Goal: Entertainment & Leisure: Consume media (video, audio)

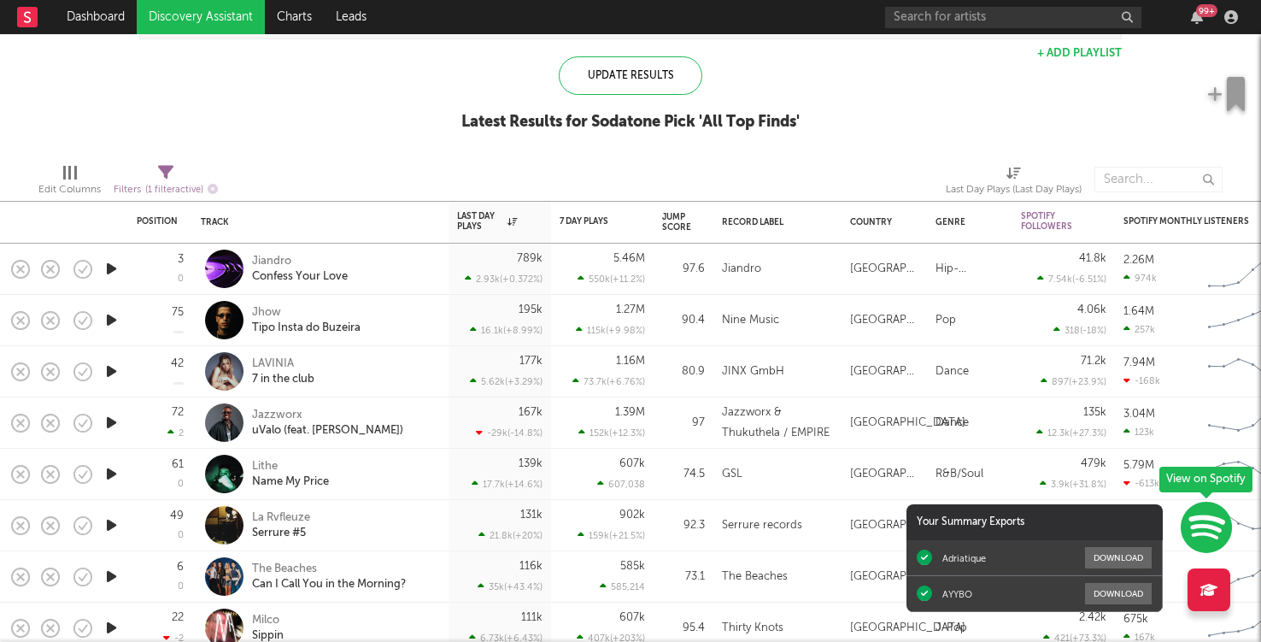
click at [114, 320] on icon "button" at bounding box center [112, 319] width 18 height 21
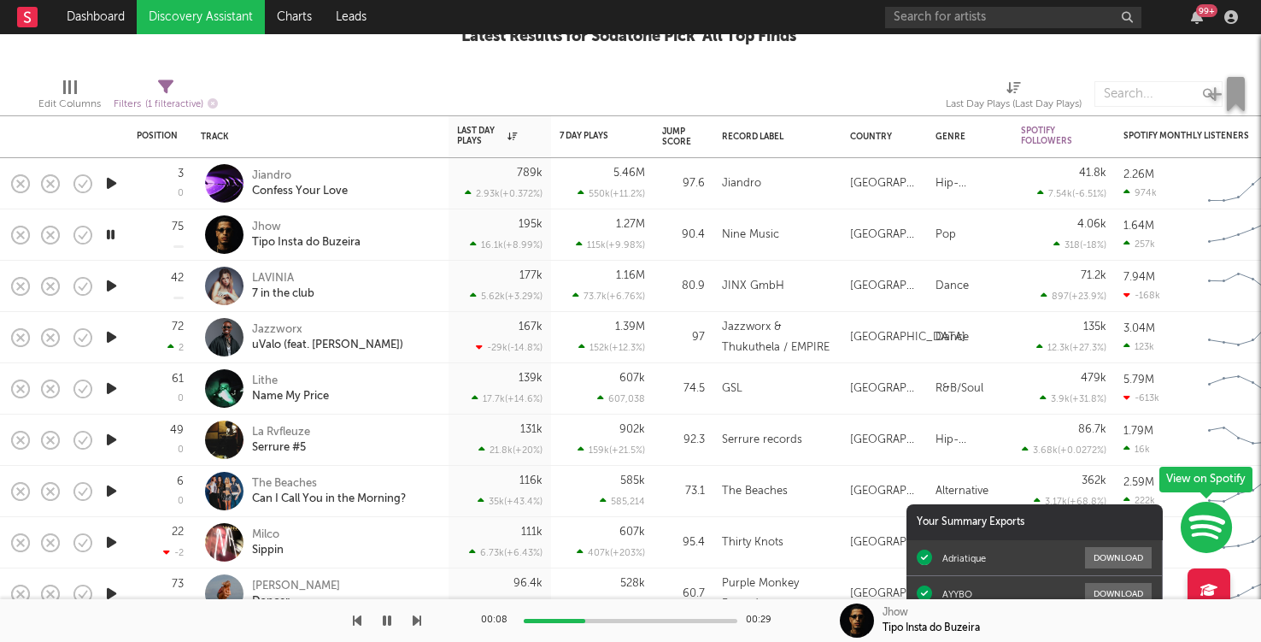
click at [618, 621] on div at bounding box center [631, 621] width 214 height 4
click at [660, 619] on div at bounding box center [631, 621] width 214 height 4
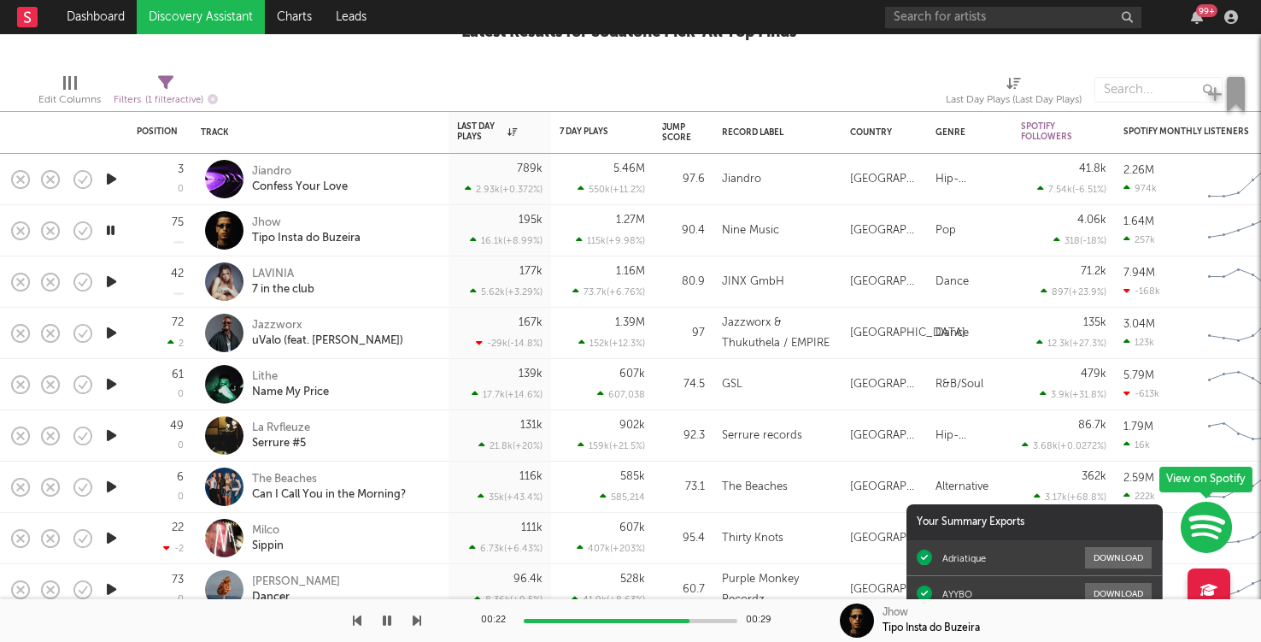
click at [113, 285] on icon "button" at bounding box center [112, 281] width 18 height 21
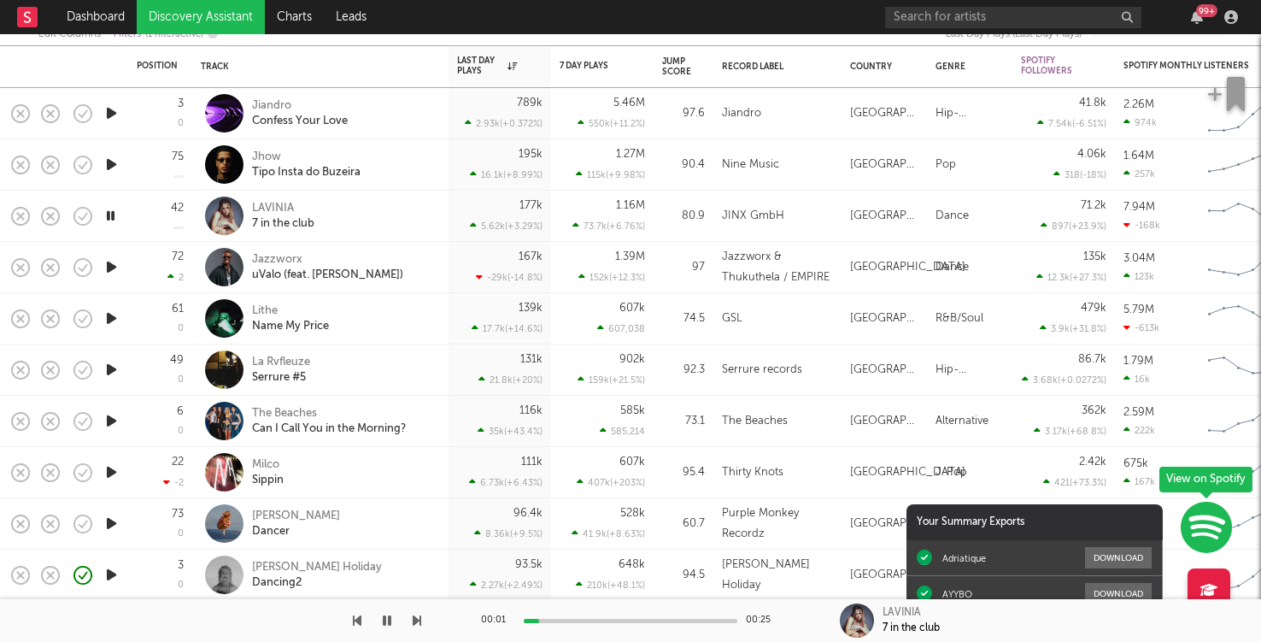
click at [112, 269] on icon "button" at bounding box center [112, 266] width 18 height 21
click at [107, 368] on icon "button" at bounding box center [112, 369] width 18 height 21
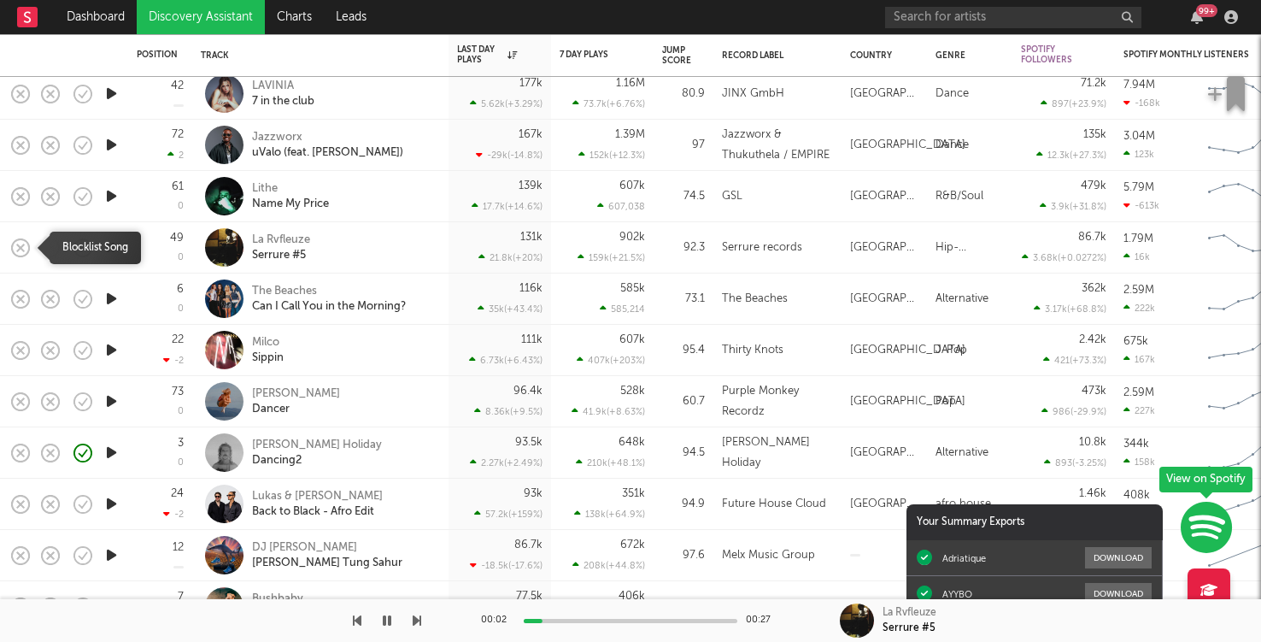
click at [26, 244] on icon "button" at bounding box center [21, 248] width 24 height 24
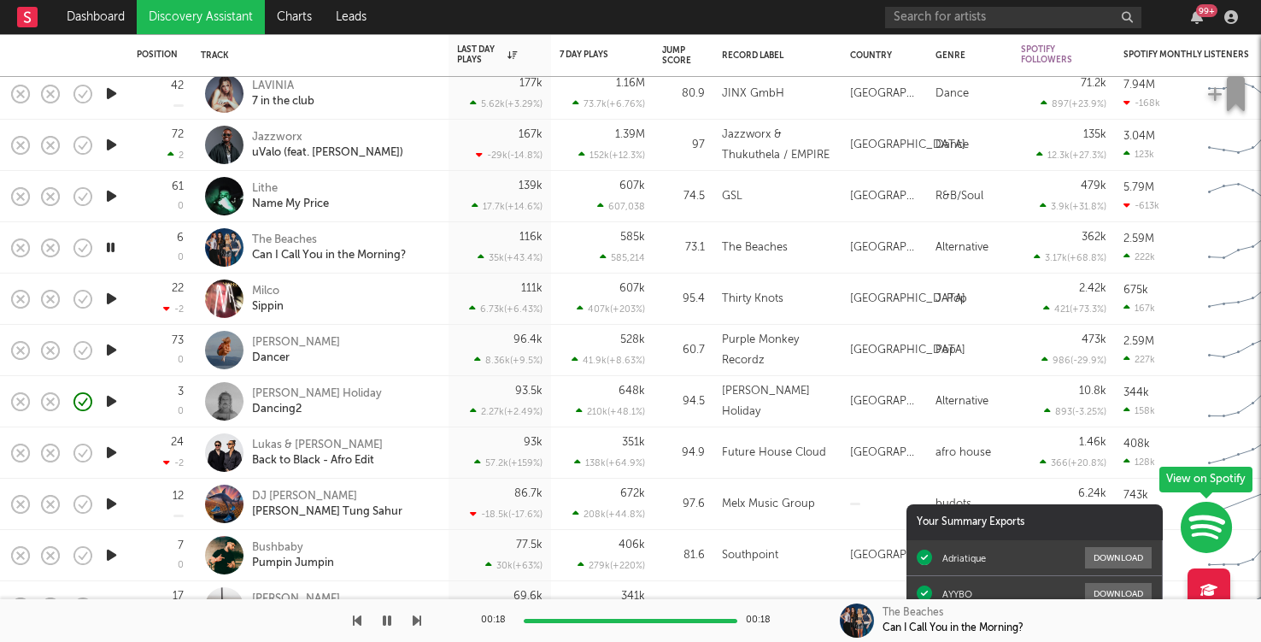
click at [116, 294] on icon "button" at bounding box center [112, 298] width 18 height 21
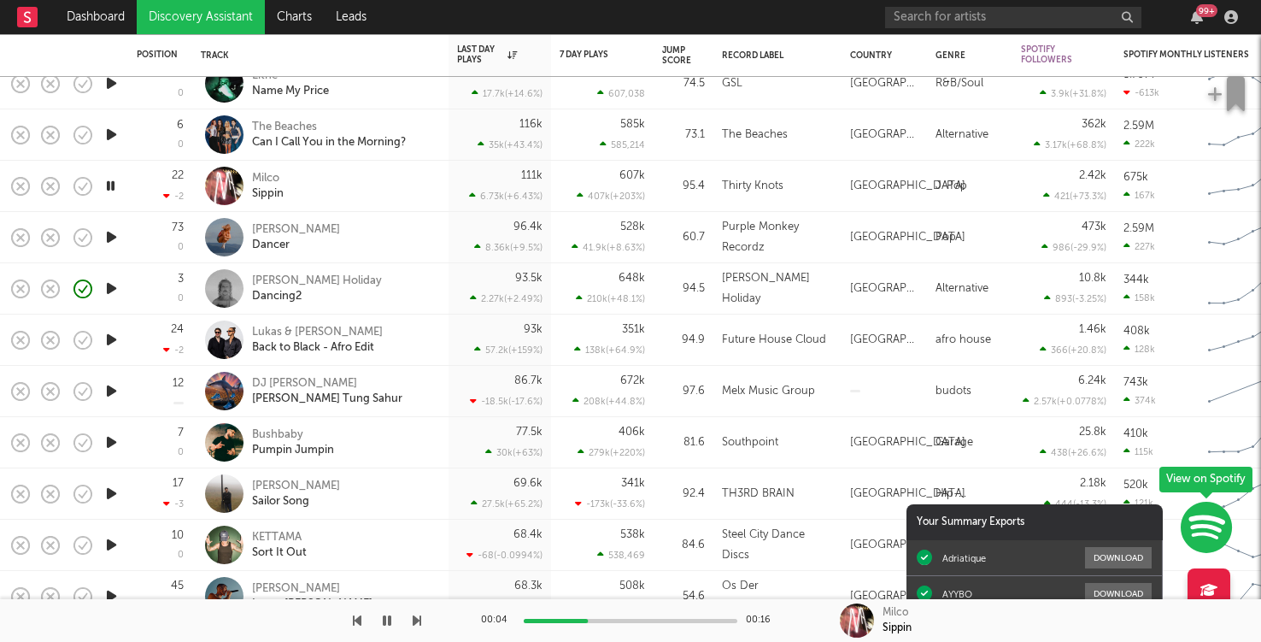
click at [121, 238] on div at bounding box center [111, 237] width 34 height 51
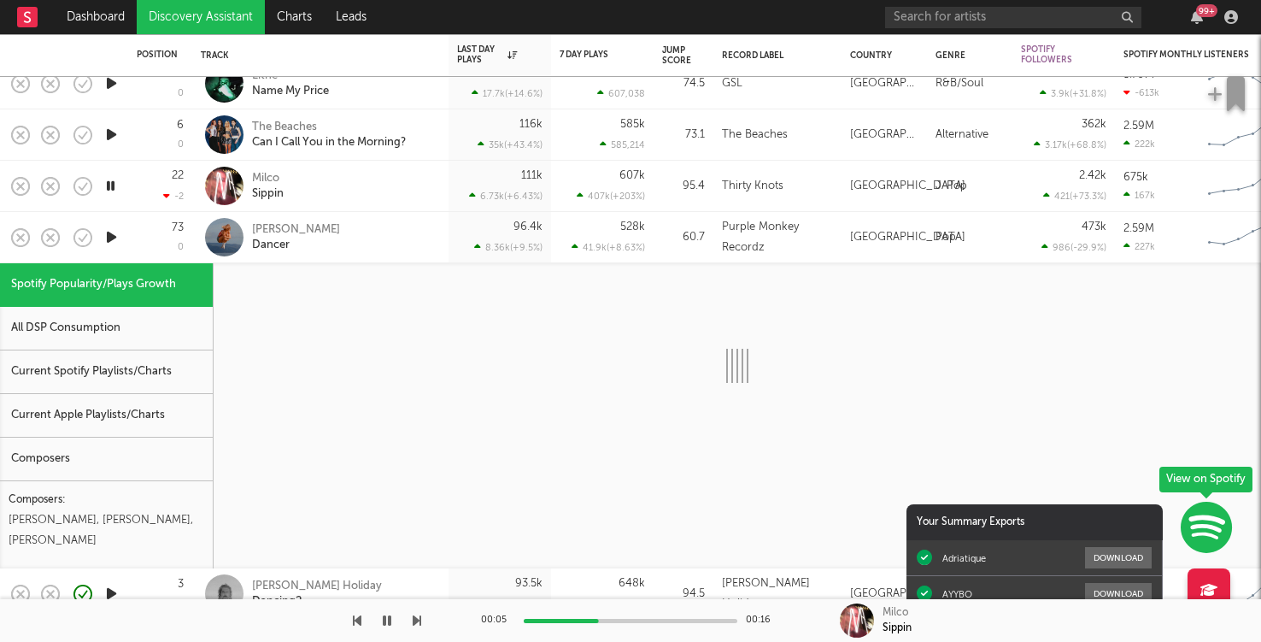
click at [120, 238] on icon "button" at bounding box center [112, 236] width 18 height 21
click at [113, 238] on icon "button" at bounding box center [111, 236] width 16 height 21
select select "1w"
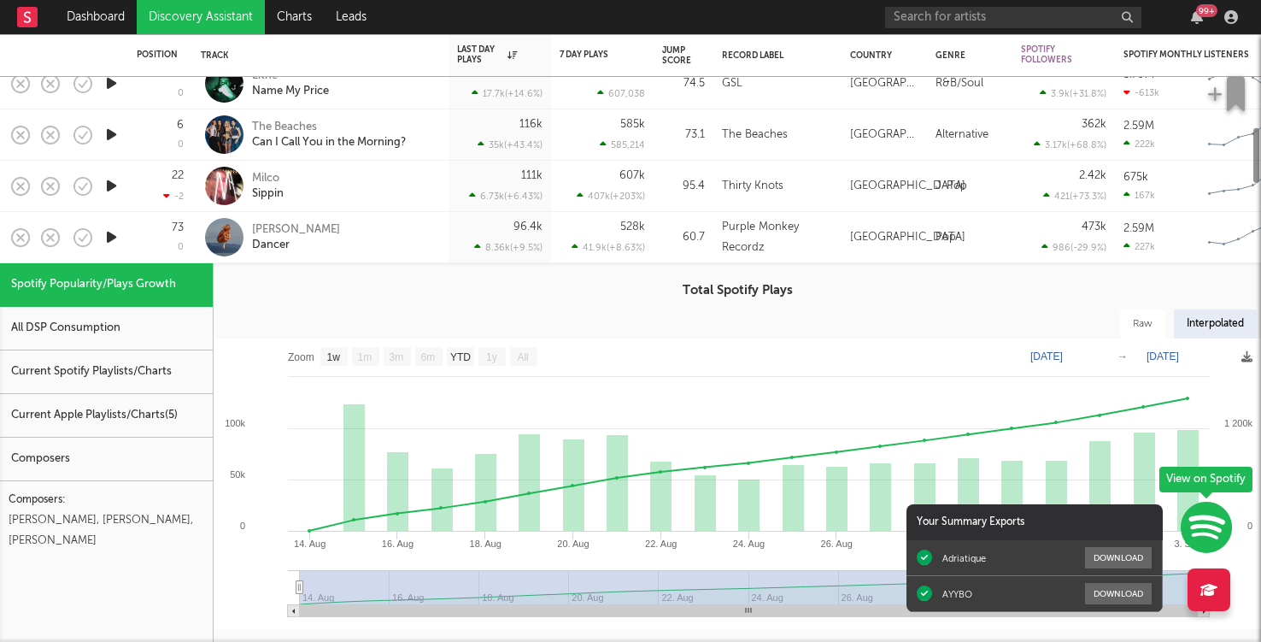
click at [113, 238] on icon "button" at bounding box center [112, 236] width 18 height 21
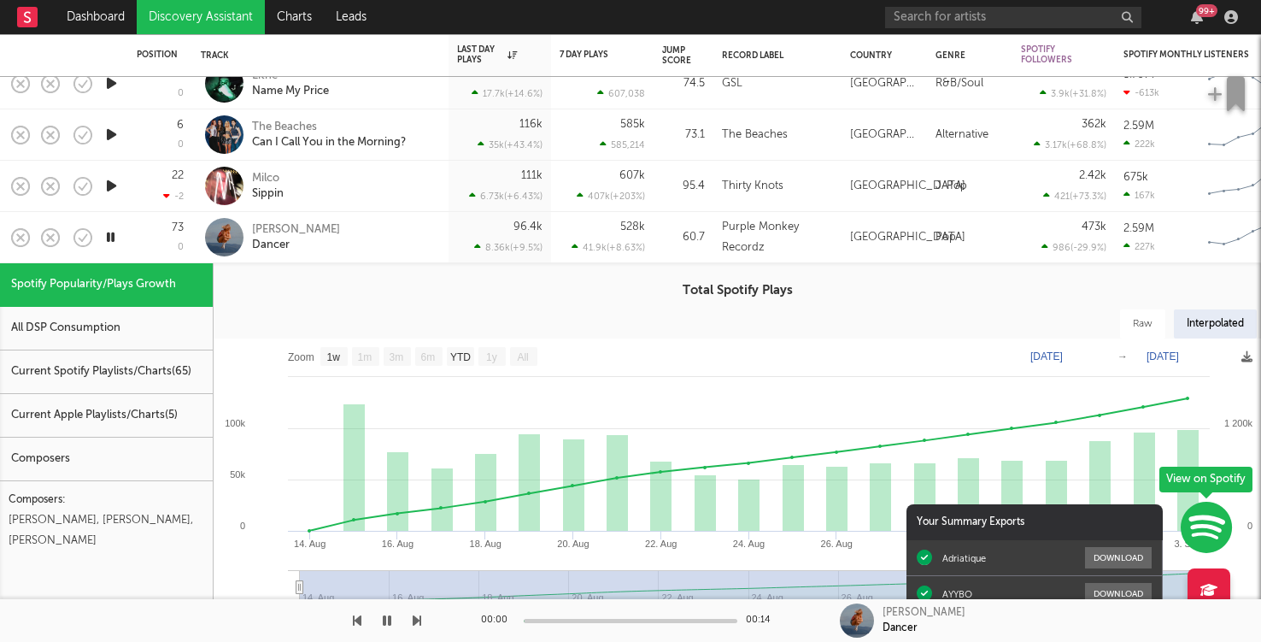
click at [391, 237] on div "Claire Rosinkranz Dancer" at bounding box center [344, 237] width 184 height 31
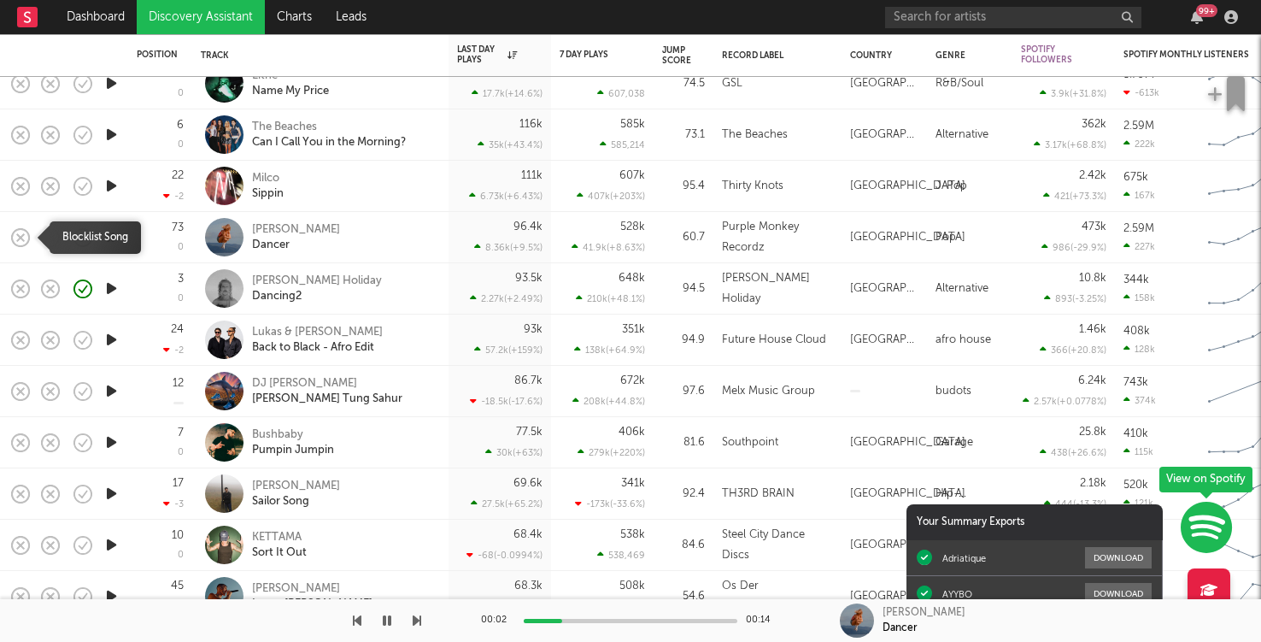
click at [21, 237] on rect "button" at bounding box center [20, 236] width 7 height 7
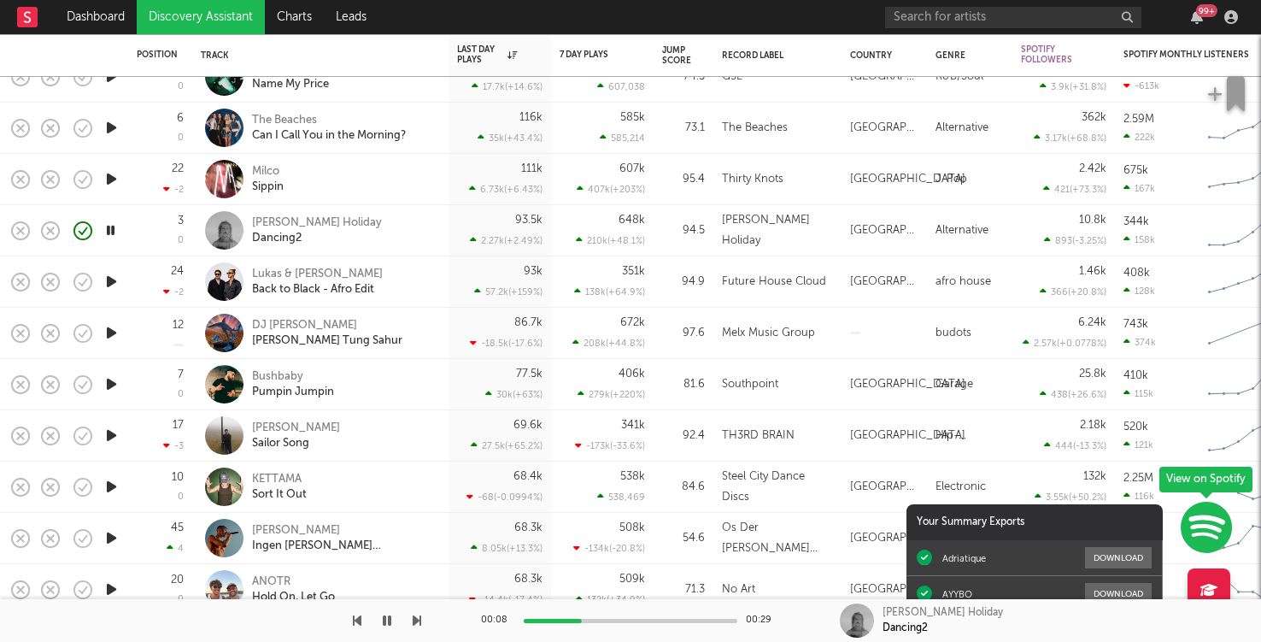
click at [124, 295] on div at bounding box center [111, 281] width 34 height 51
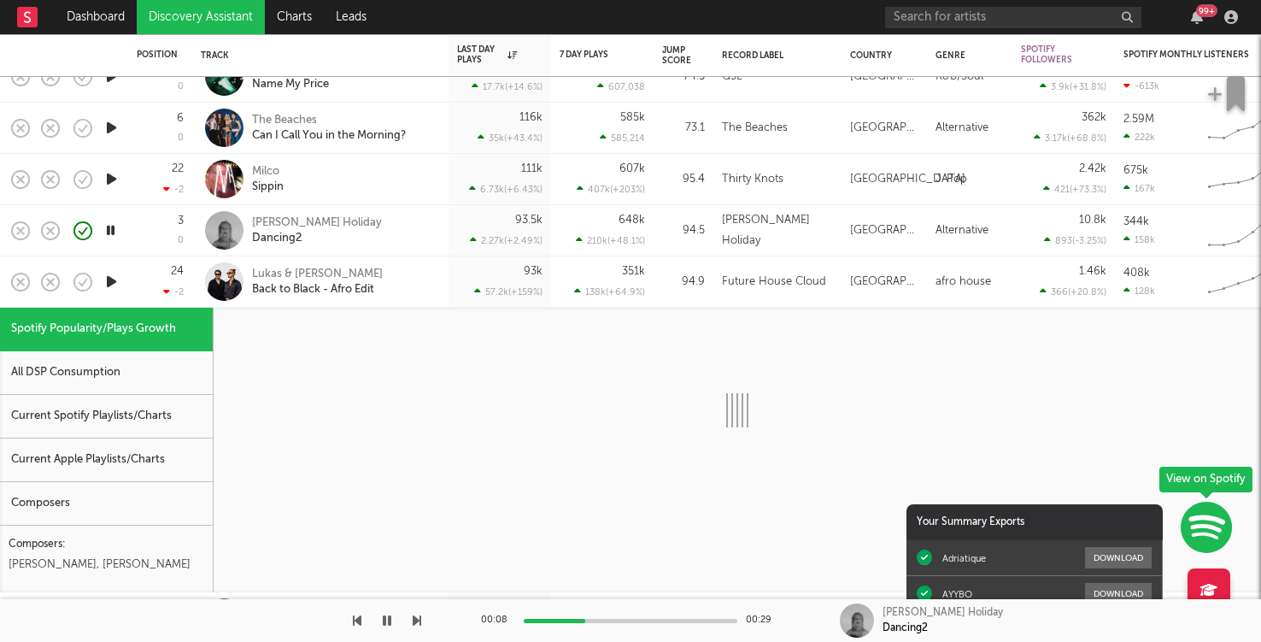
click at [124, 295] on div at bounding box center [111, 281] width 34 height 51
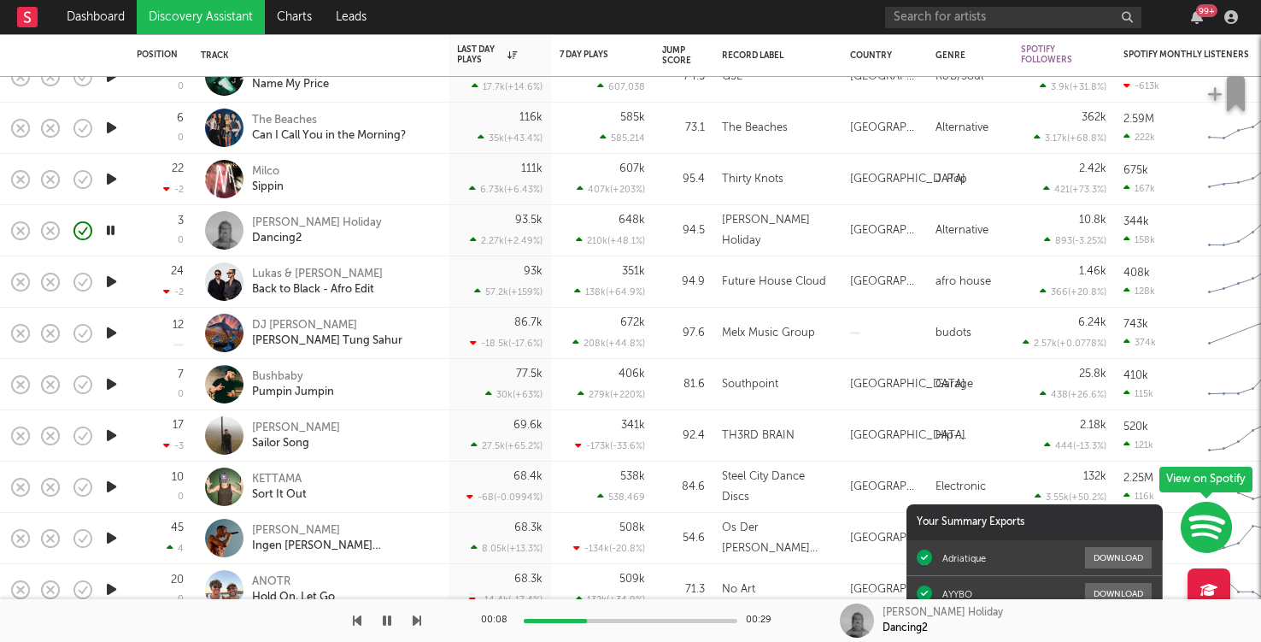
click at [115, 285] on icon "button" at bounding box center [112, 281] width 18 height 21
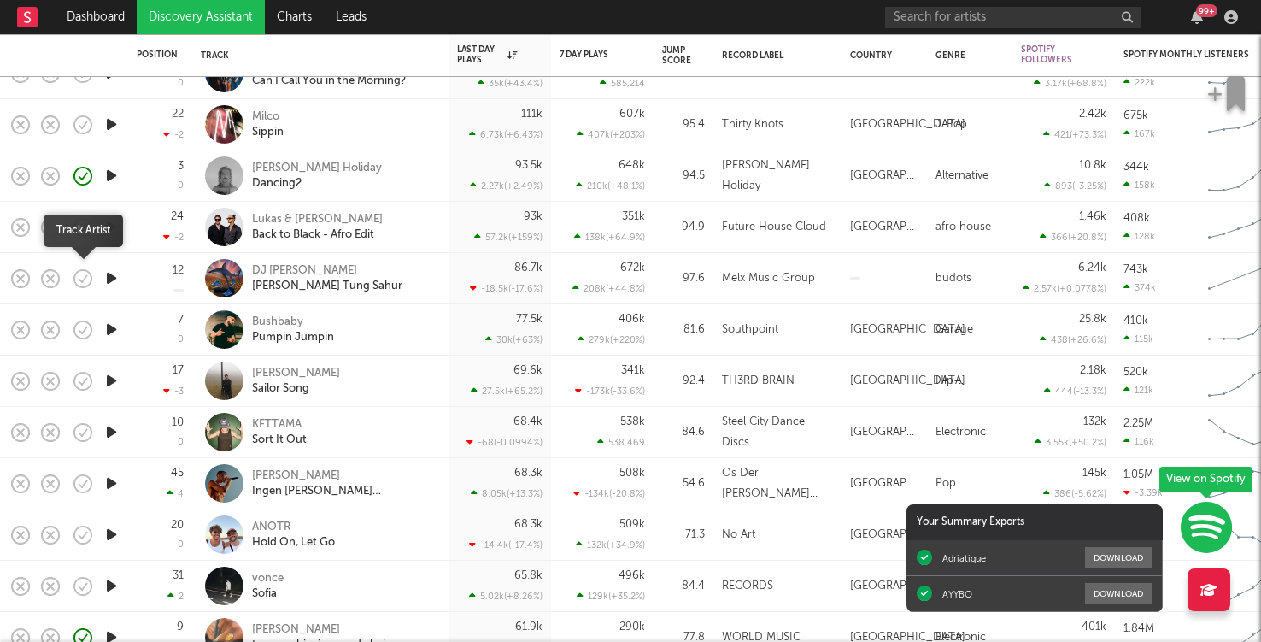
click at [103, 281] on icon "button" at bounding box center [112, 277] width 18 height 21
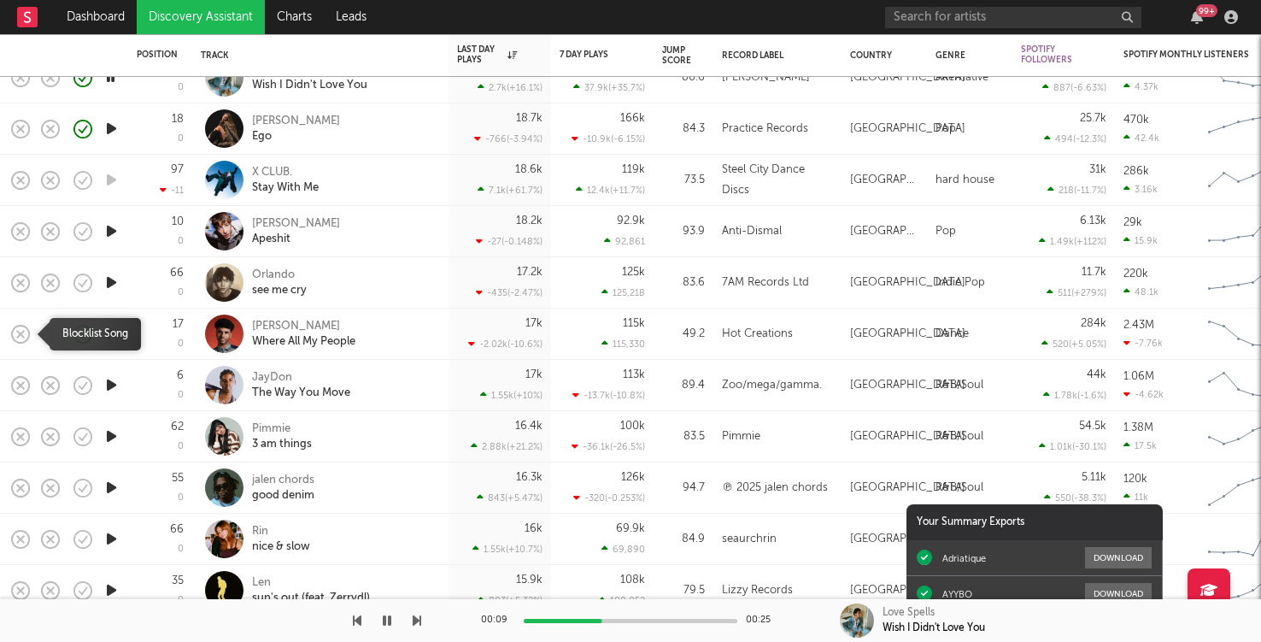
click at [24, 334] on icon "button" at bounding box center [21, 334] width 24 height 24
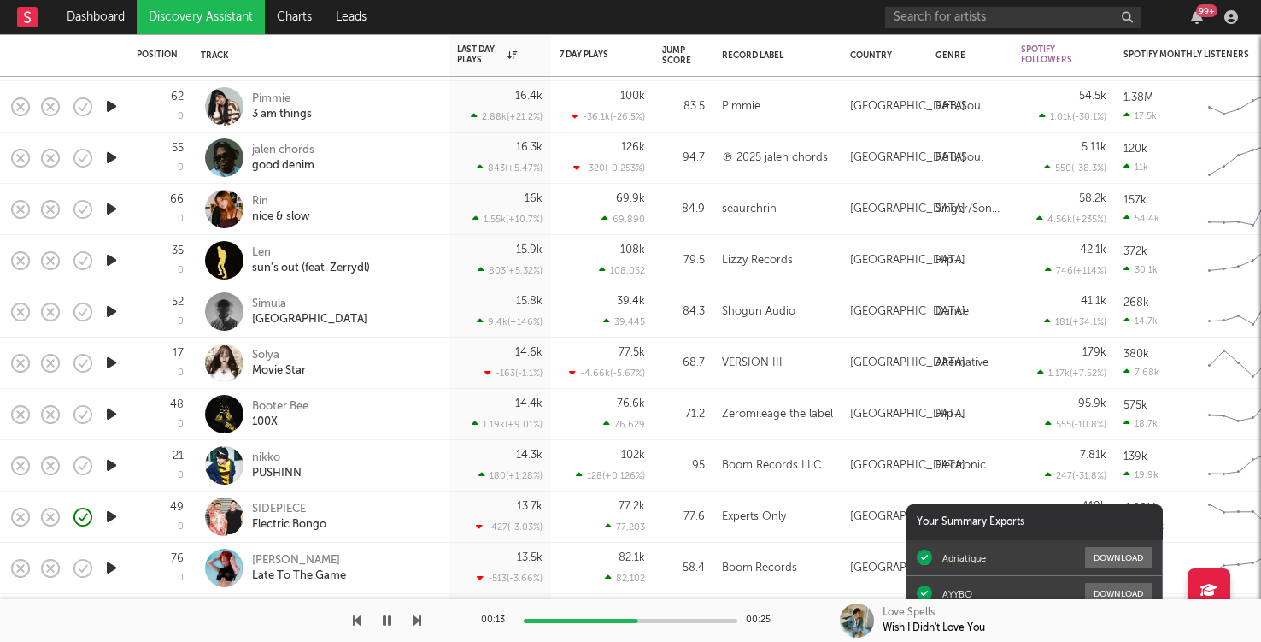
click at [114, 310] on icon "button" at bounding box center [112, 311] width 18 height 21
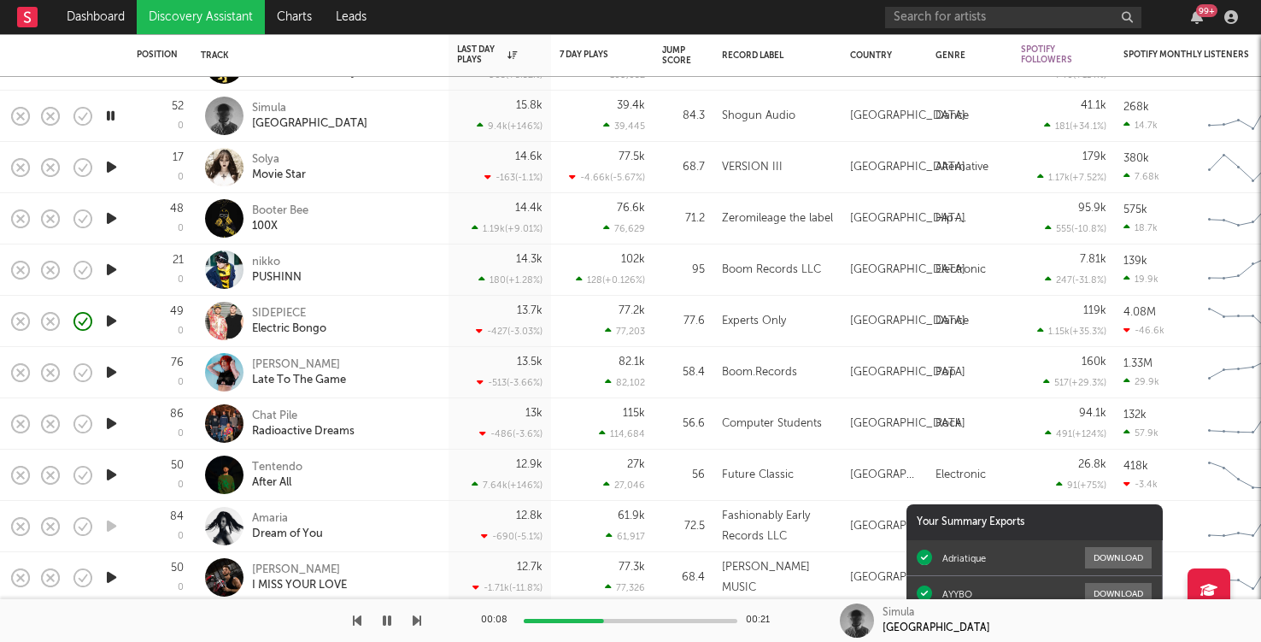
click at [117, 270] on icon "button" at bounding box center [112, 269] width 18 height 21
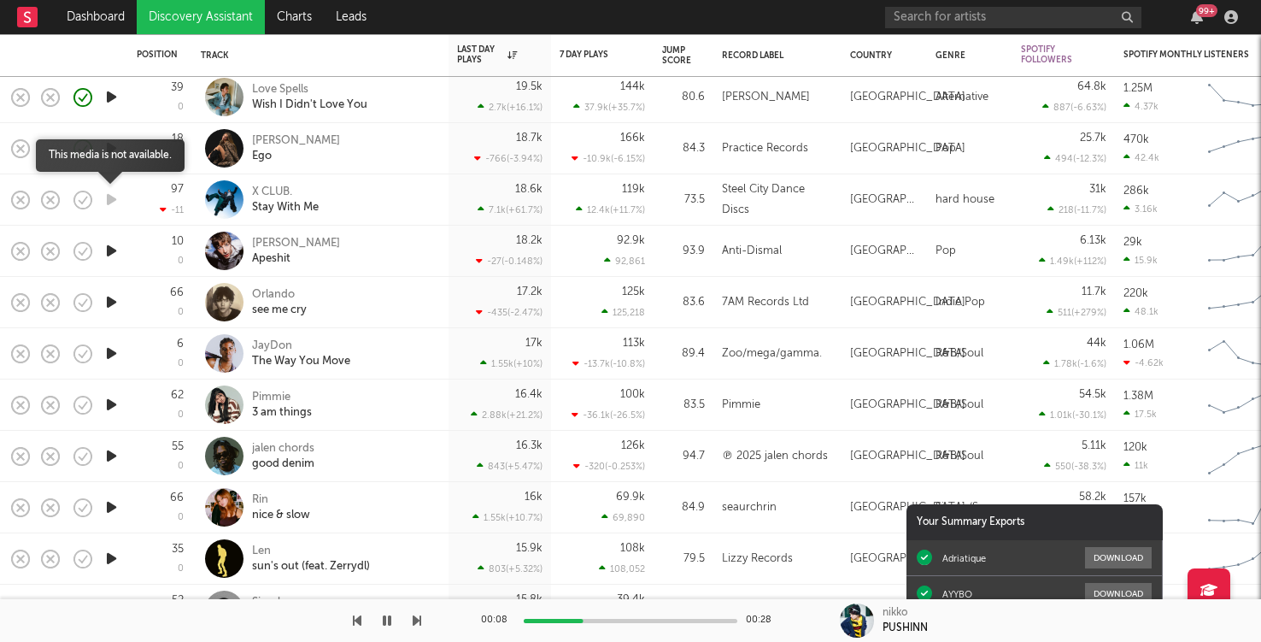
click at [103, 191] on icon "button" at bounding box center [112, 199] width 18 height 21
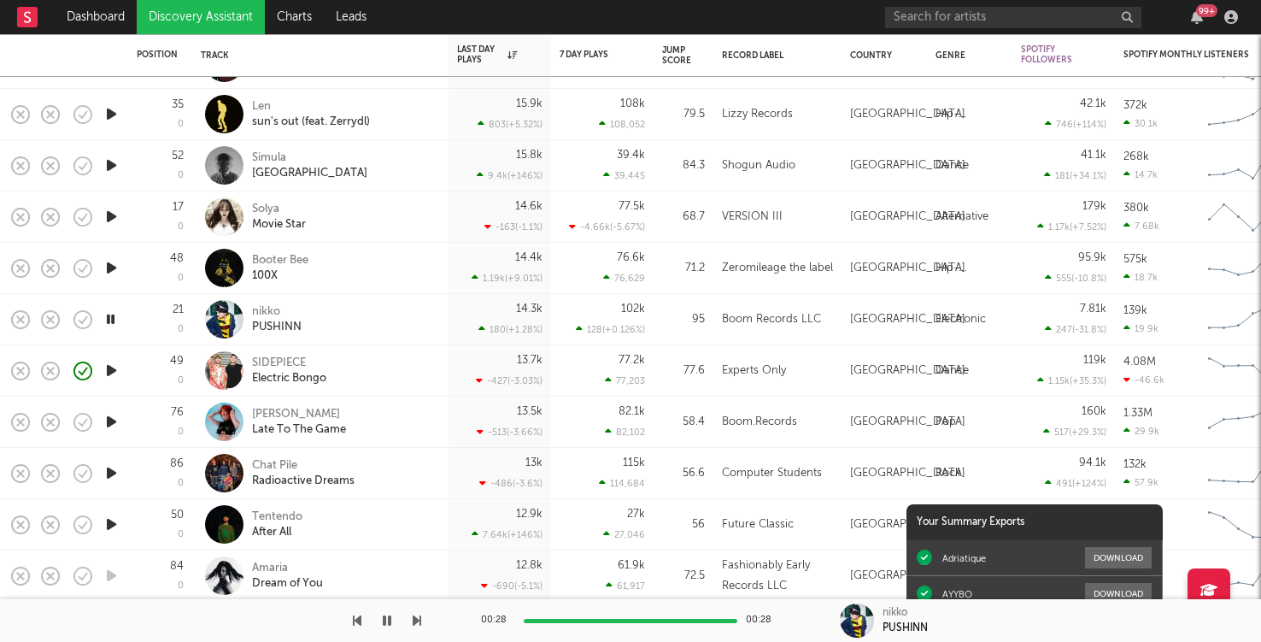
click at [117, 320] on icon "button" at bounding box center [111, 319] width 16 height 21
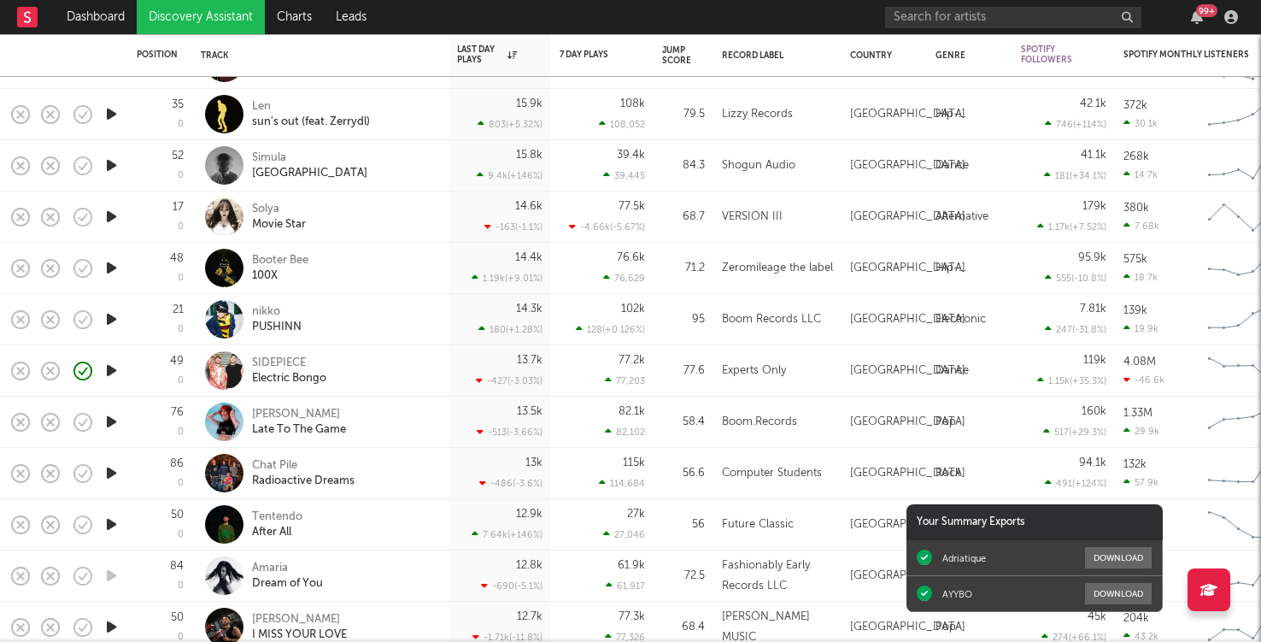
click at [115, 426] on icon "button" at bounding box center [112, 421] width 18 height 21
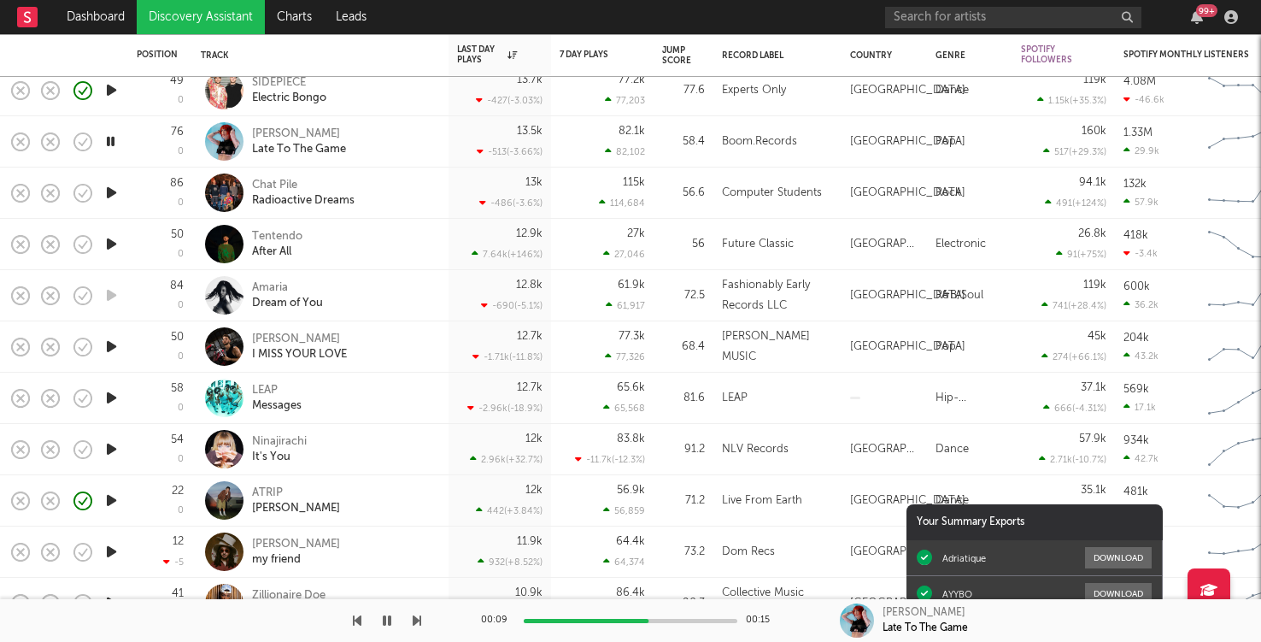
click at [15, 187] on icon "button" at bounding box center [21, 193] width 24 height 24
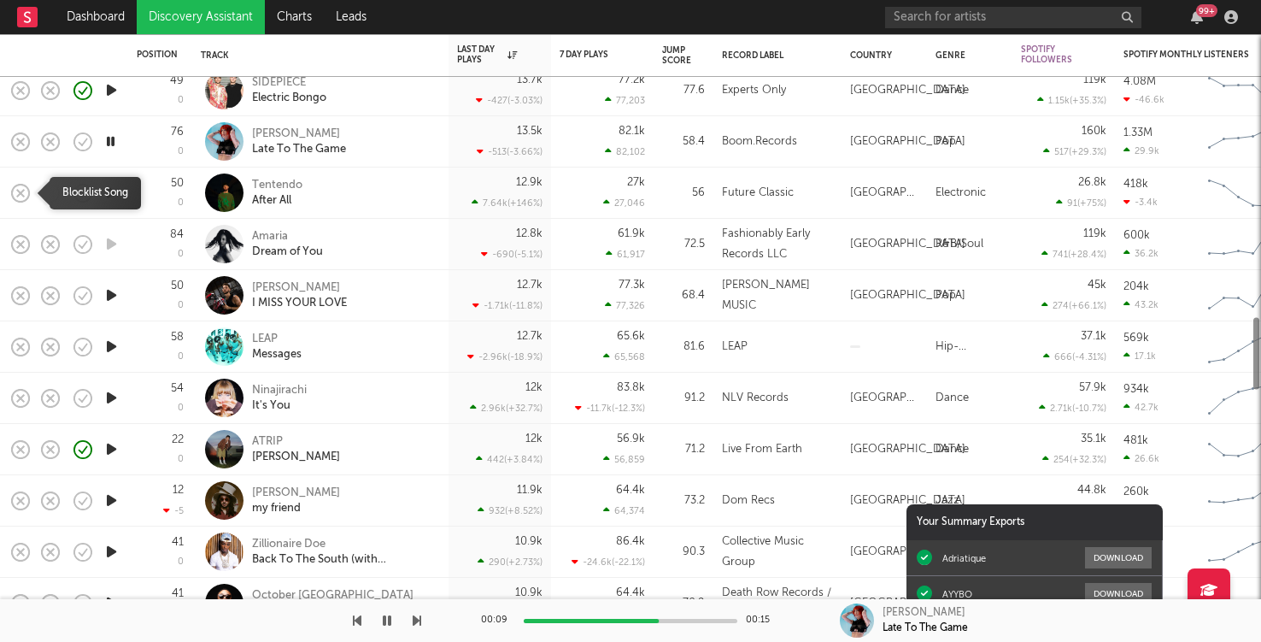
click at [24, 194] on icon "button" at bounding box center [21, 193] width 24 height 24
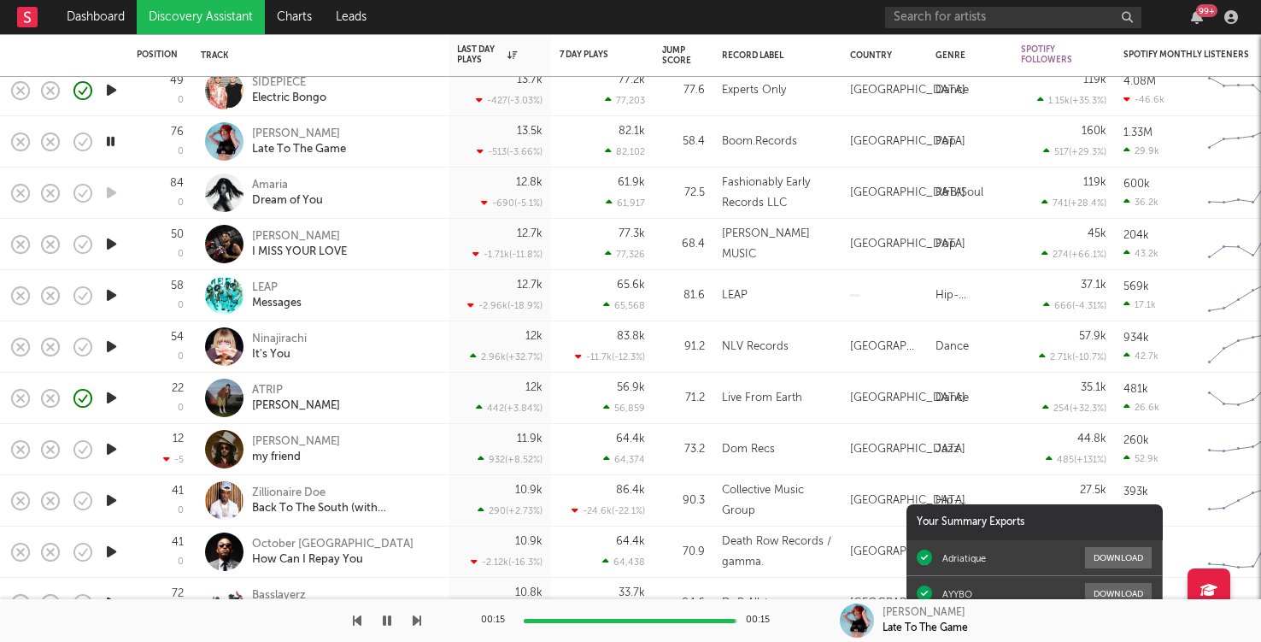
click at [114, 246] on icon "button" at bounding box center [112, 243] width 18 height 21
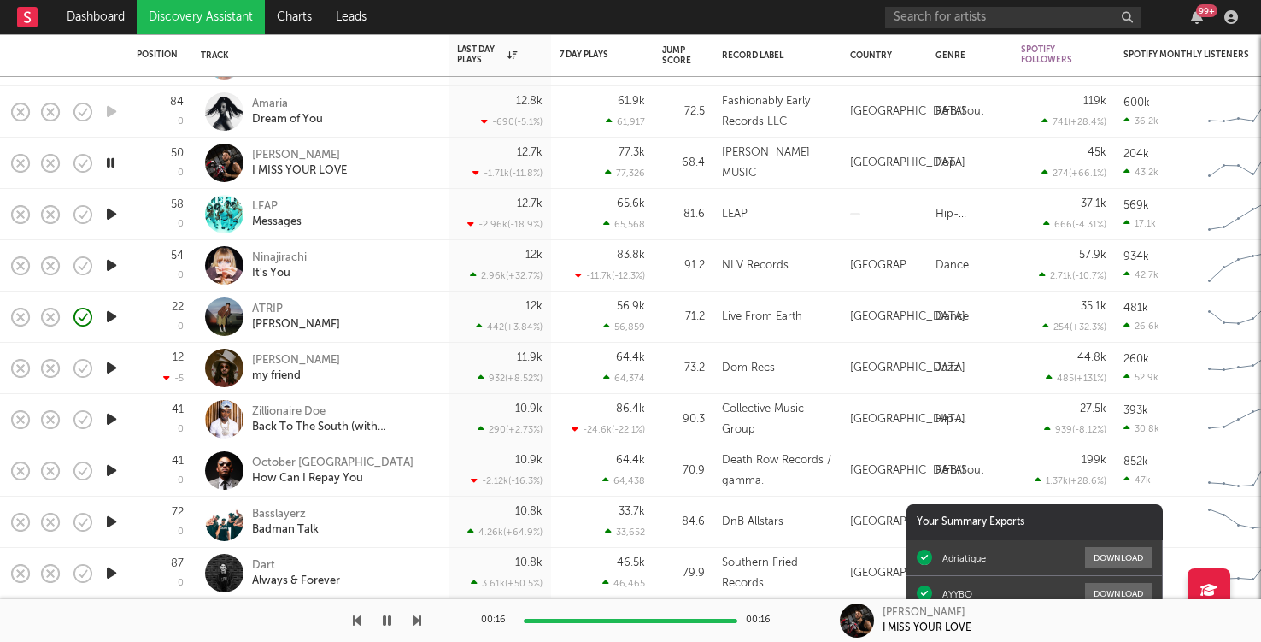
click at [113, 214] on icon "button" at bounding box center [112, 213] width 18 height 21
drag, startPoint x: 25, startPoint y: 165, endPoint x: 139, endPoint y: 208, distance: 122.2
click at [139, 209] on div "52 0 Simula [GEOGRAPHIC_DATA] 15.8k 9.4k ( +146 % ) 39.4k 39,445 84.3 Shogun Au…" at bounding box center [884, 281] width 1769 height 4722
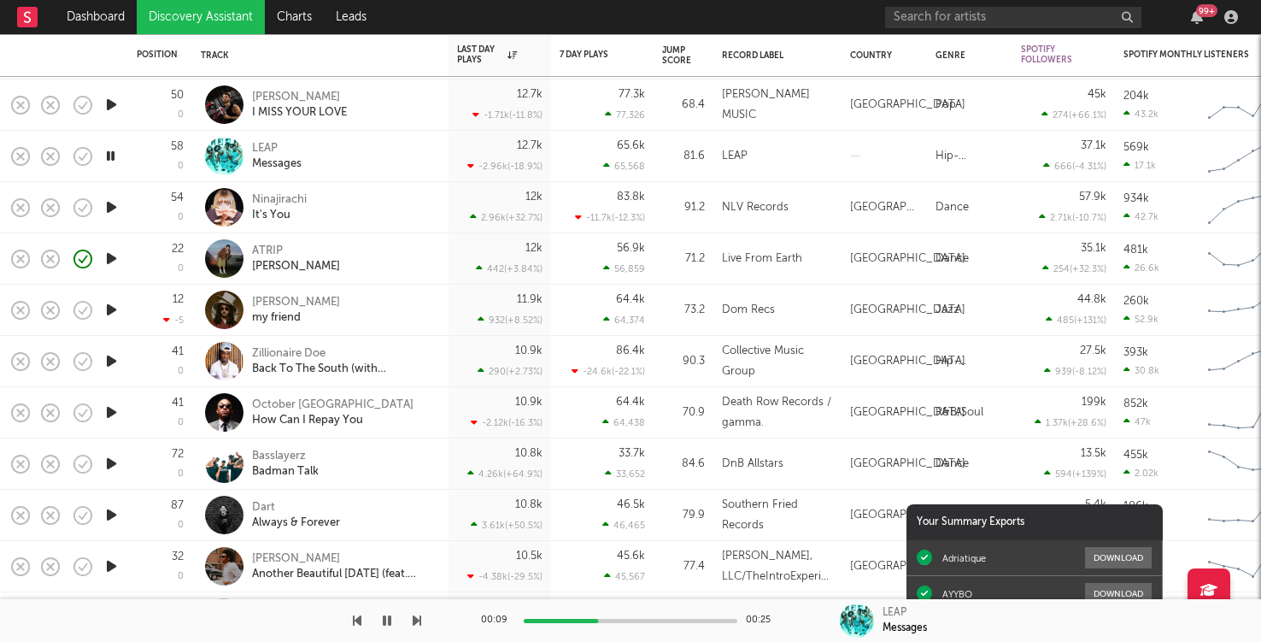
click at [113, 262] on icon "button" at bounding box center [112, 258] width 18 height 21
click at [23, 152] on rect "button" at bounding box center [20, 155] width 7 height 7
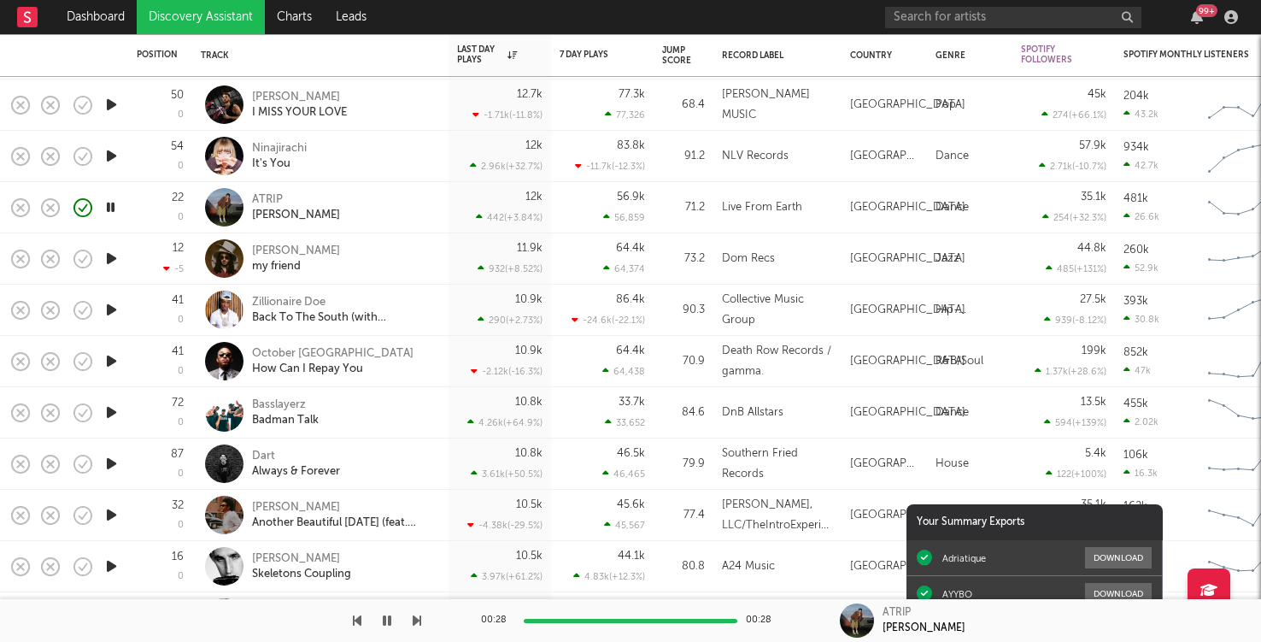
click at [103, 250] on icon "button" at bounding box center [112, 258] width 18 height 21
click at [120, 314] on icon "button" at bounding box center [112, 309] width 18 height 21
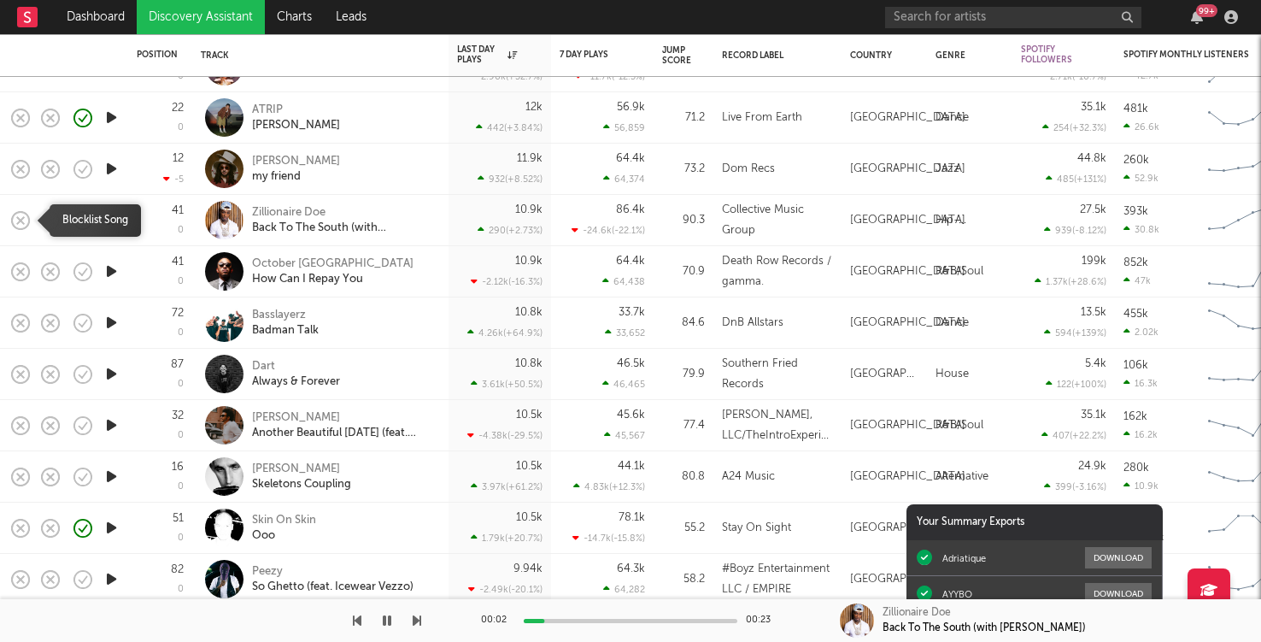
click at [16, 220] on icon "button" at bounding box center [21, 221] width 24 height 24
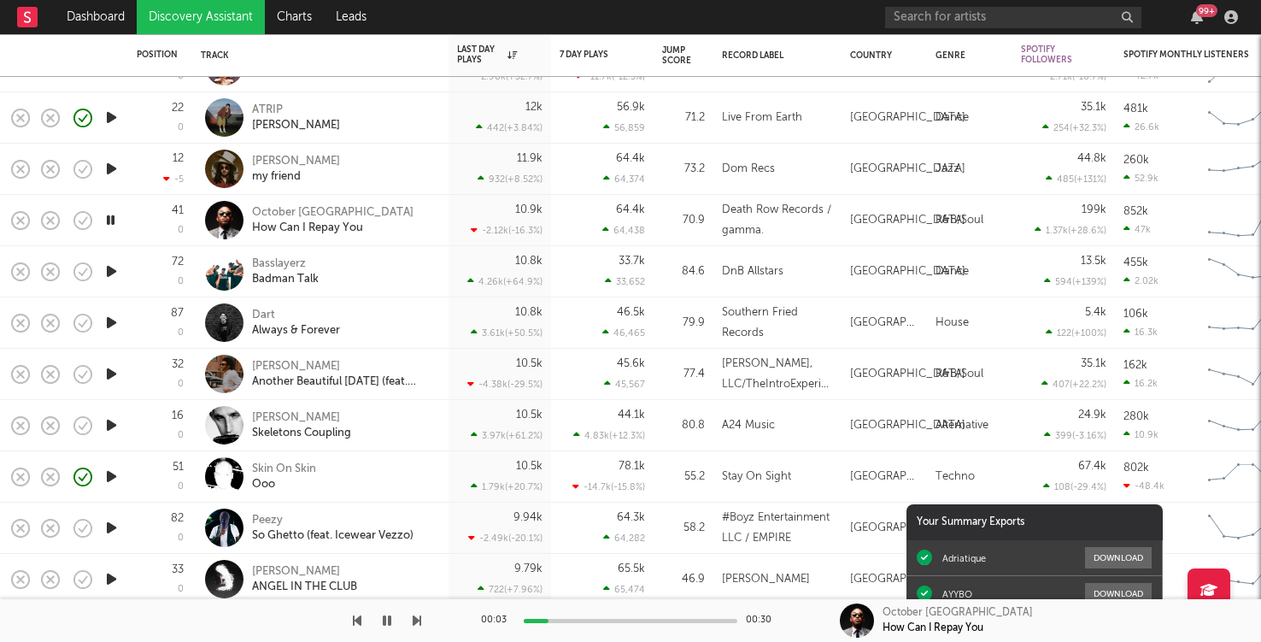
click at [579, 620] on div at bounding box center [631, 621] width 214 height 4
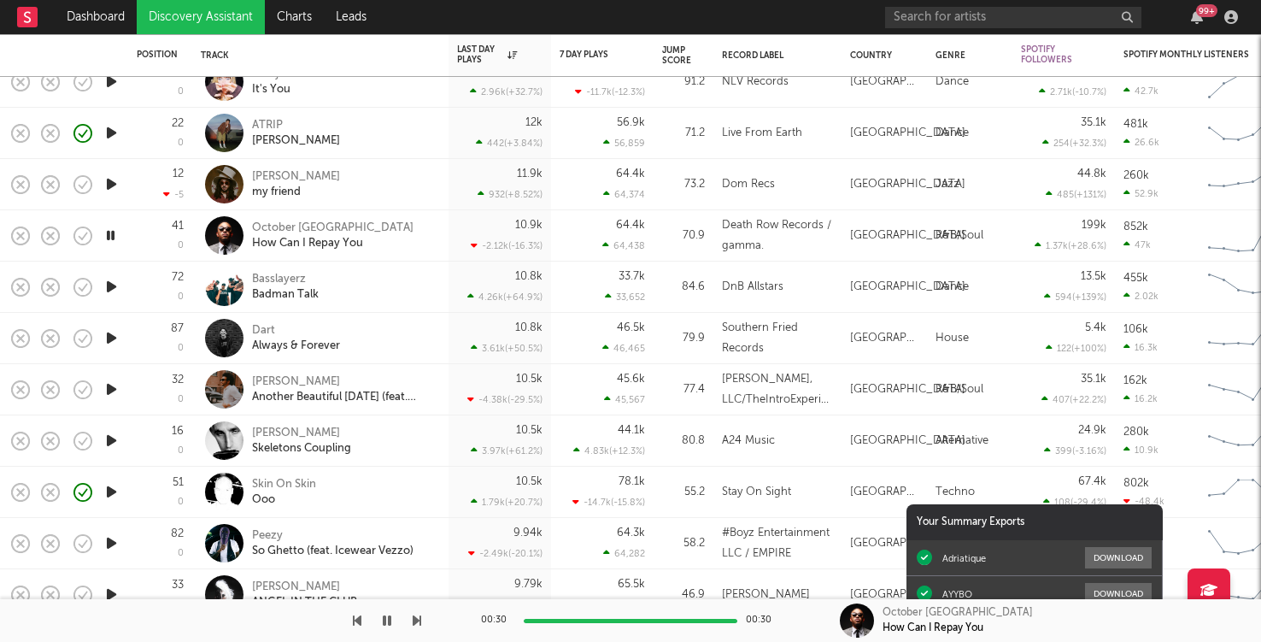
click at [114, 232] on icon "button" at bounding box center [111, 235] width 16 height 21
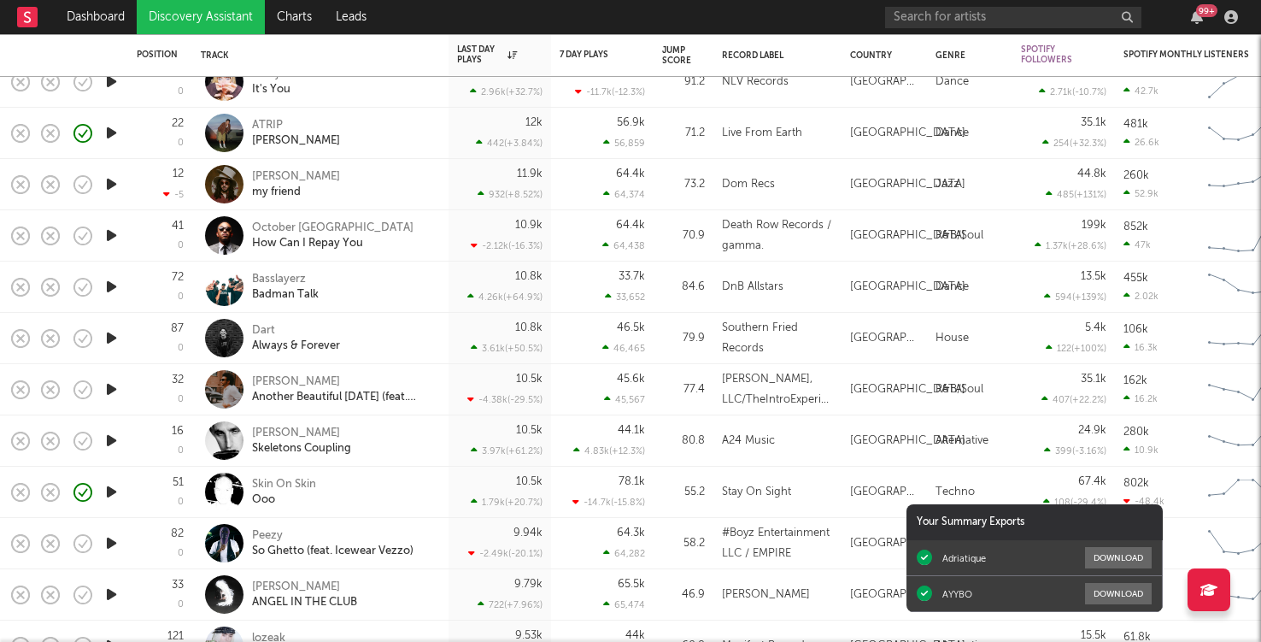
click at [114, 232] on icon "button" at bounding box center [112, 235] width 18 height 21
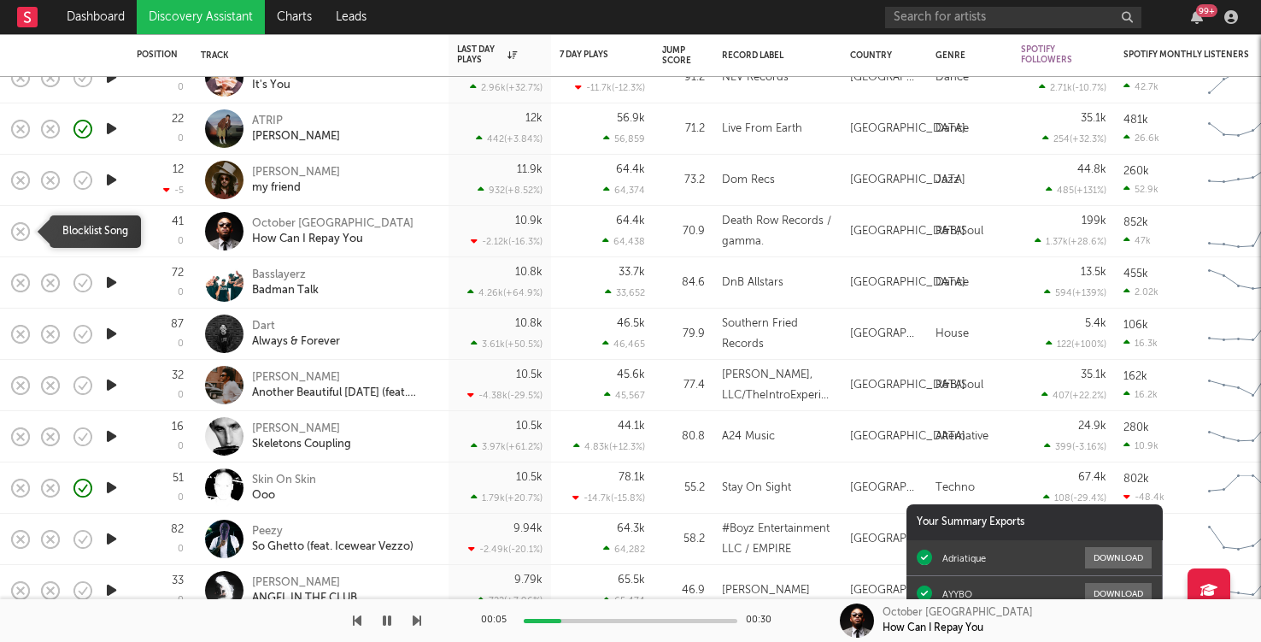
click at [23, 227] on rect "button" at bounding box center [20, 230] width 7 height 7
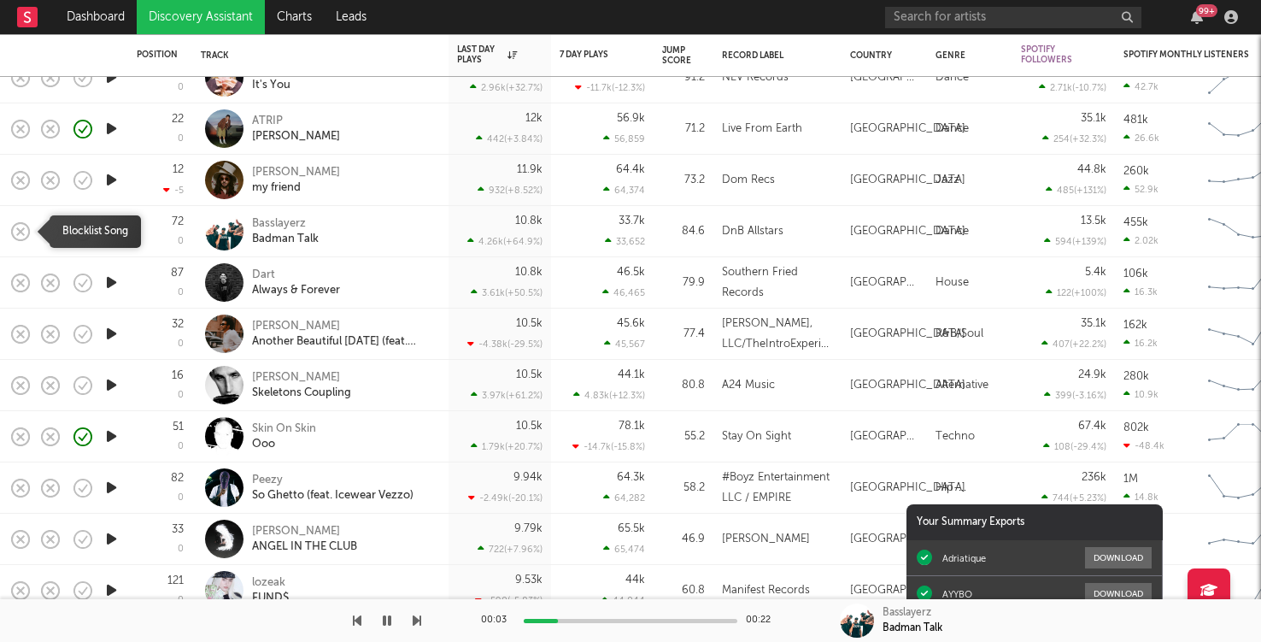
click at [21, 230] on rect "button" at bounding box center [20, 230] width 7 height 7
